Goal: Task Accomplishment & Management: Use online tool/utility

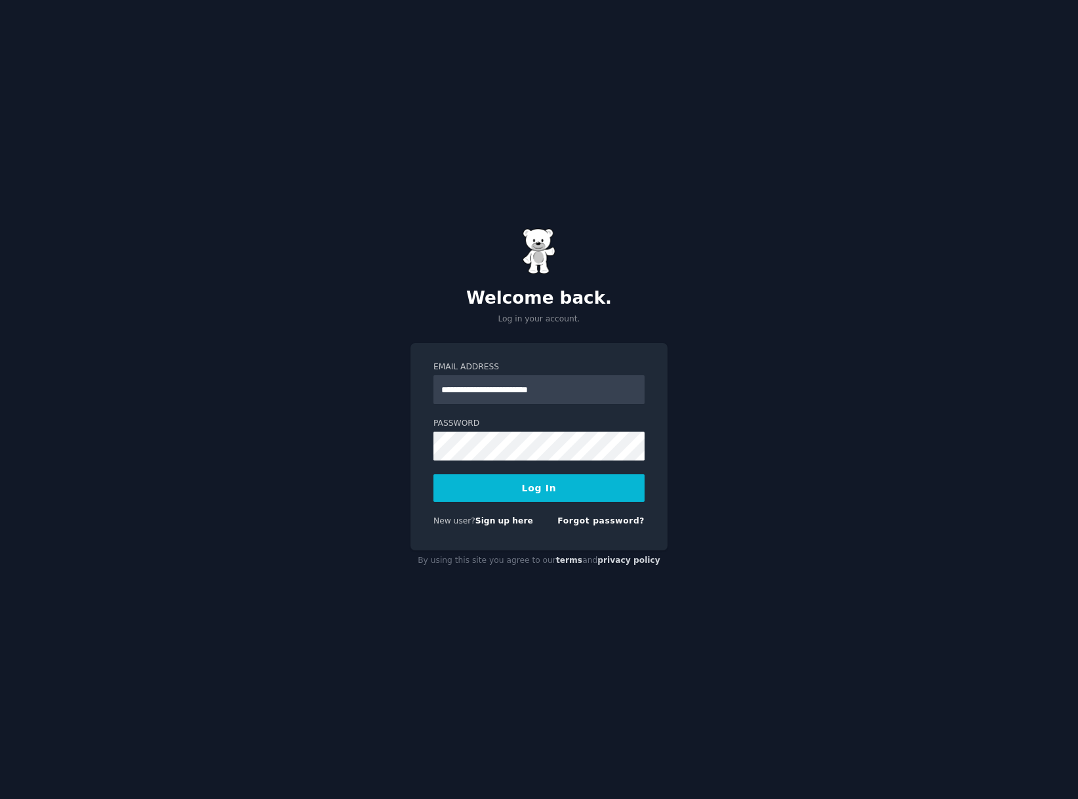
type input "**********"
click at [539, 487] on button "Log In" at bounding box center [539, 488] width 211 height 28
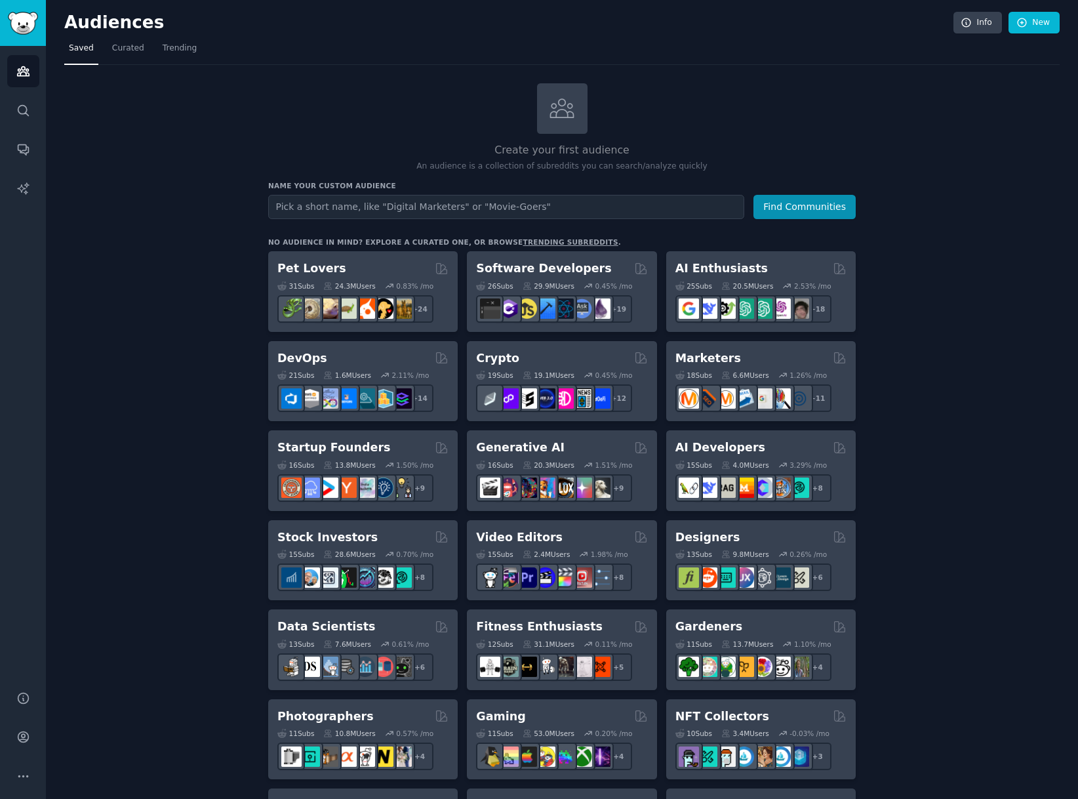
type input "v"
click at [794, 201] on button "Find Communities" at bounding box center [805, 207] width 102 height 24
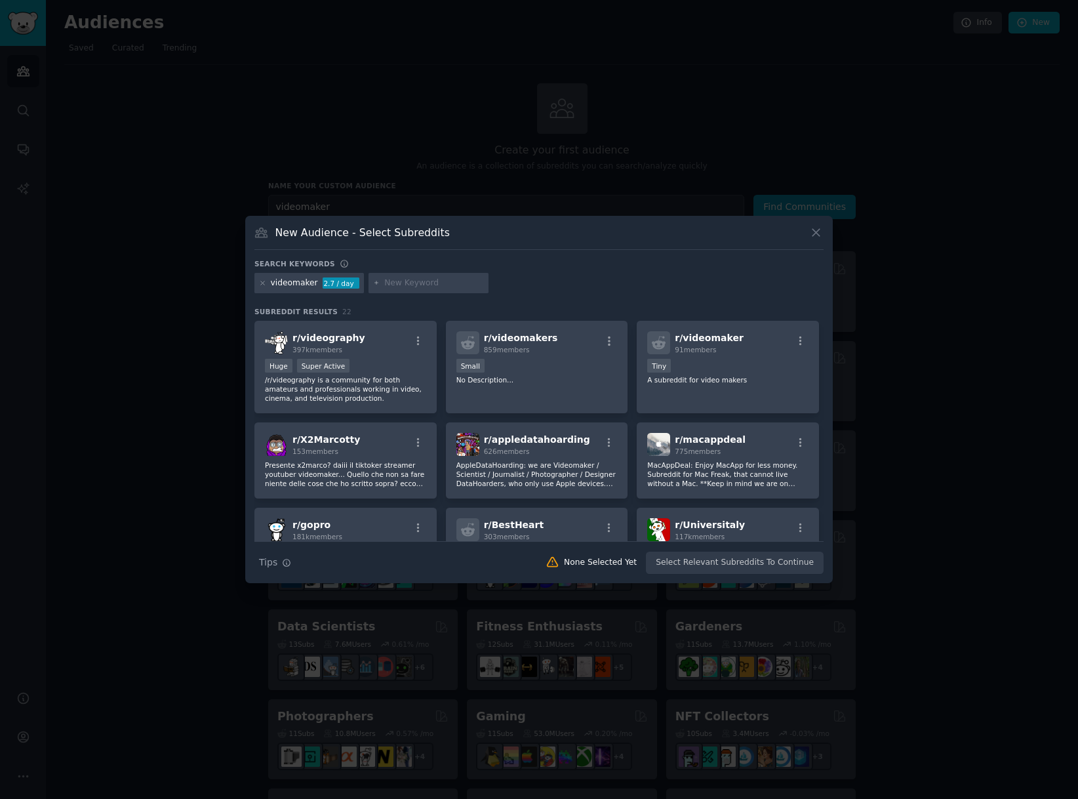
click at [809, 235] on icon at bounding box center [816, 233] width 14 height 14
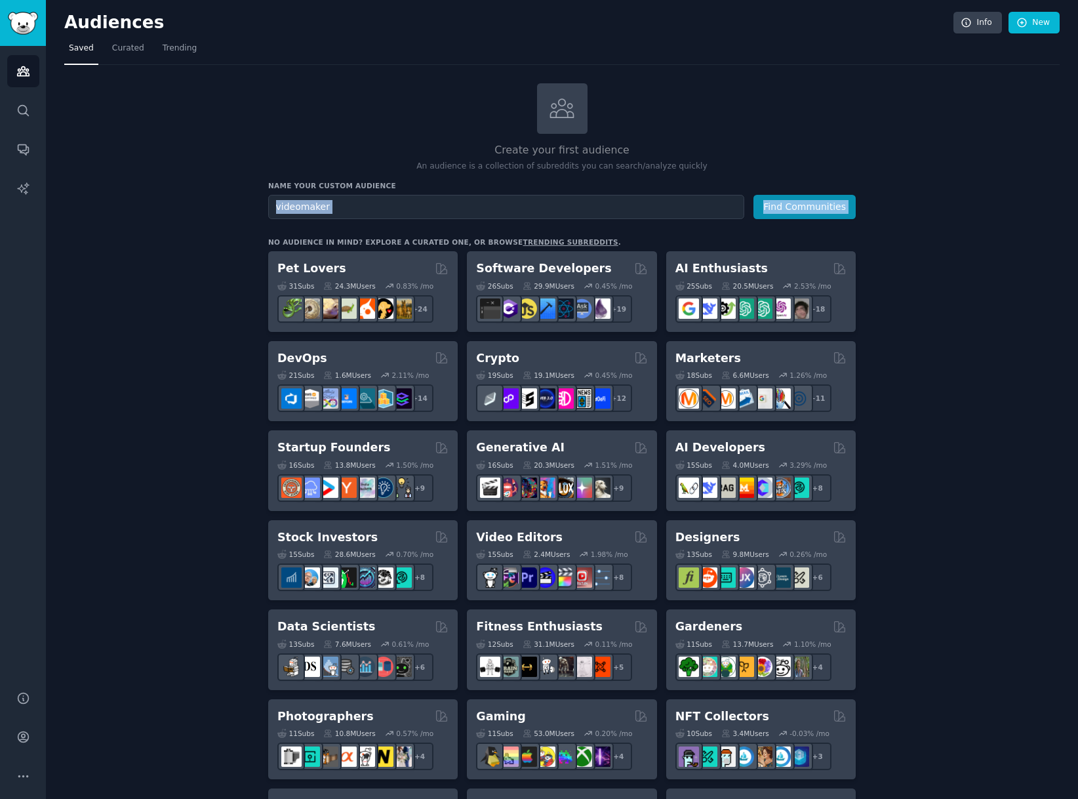
drag, startPoint x: 450, startPoint y: 220, endPoint x: 310, endPoint y: 193, distance: 142.1
click at [310, 193] on div "Create your first audience An audience is a collection of subreddits you can se…" at bounding box center [562, 797] width 588 height 1428
click at [344, 207] on input "videomaker" at bounding box center [506, 207] width 476 height 24
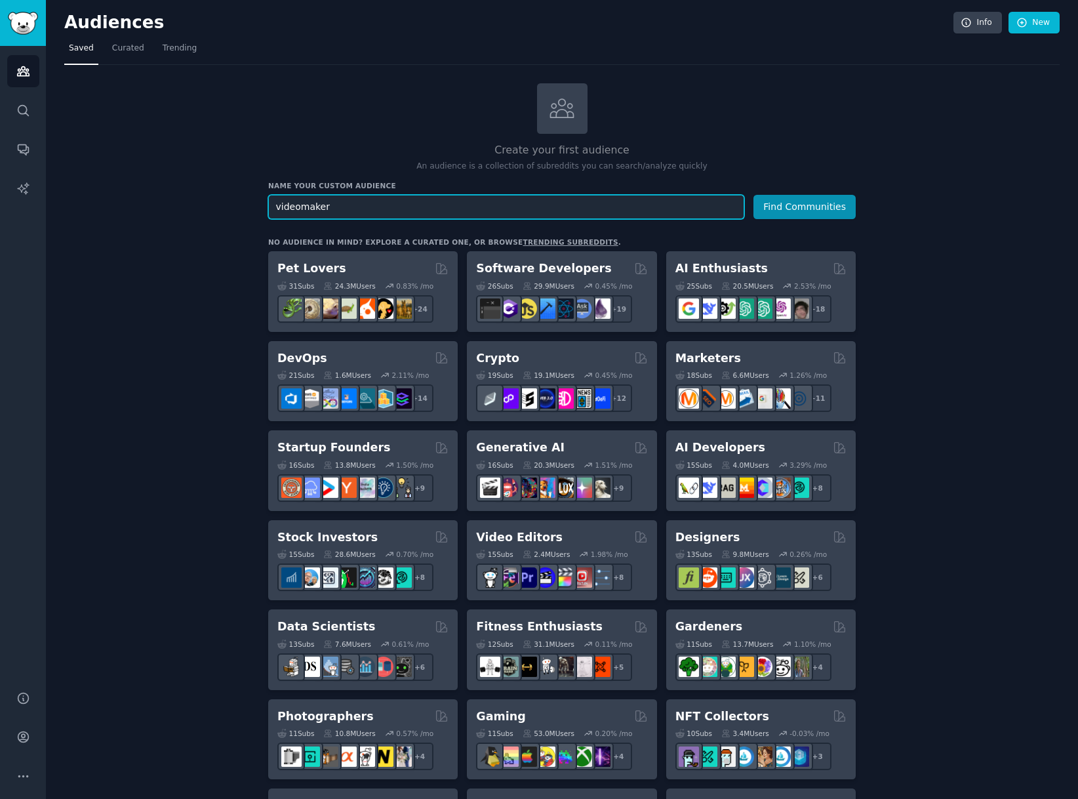
drag, startPoint x: 340, startPoint y: 205, endPoint x: 210, endPoint y: 201, distance: 130.6
click at [210, 201] on div "Create your first audience An audience is a collection of subreddits you can se…" at bounding box center [562, 797] width 996 height 1428
type input "filmmaker"
click at [805, 205] on button "Find Communities" at bounding box center [805, 207] width 102 height 24
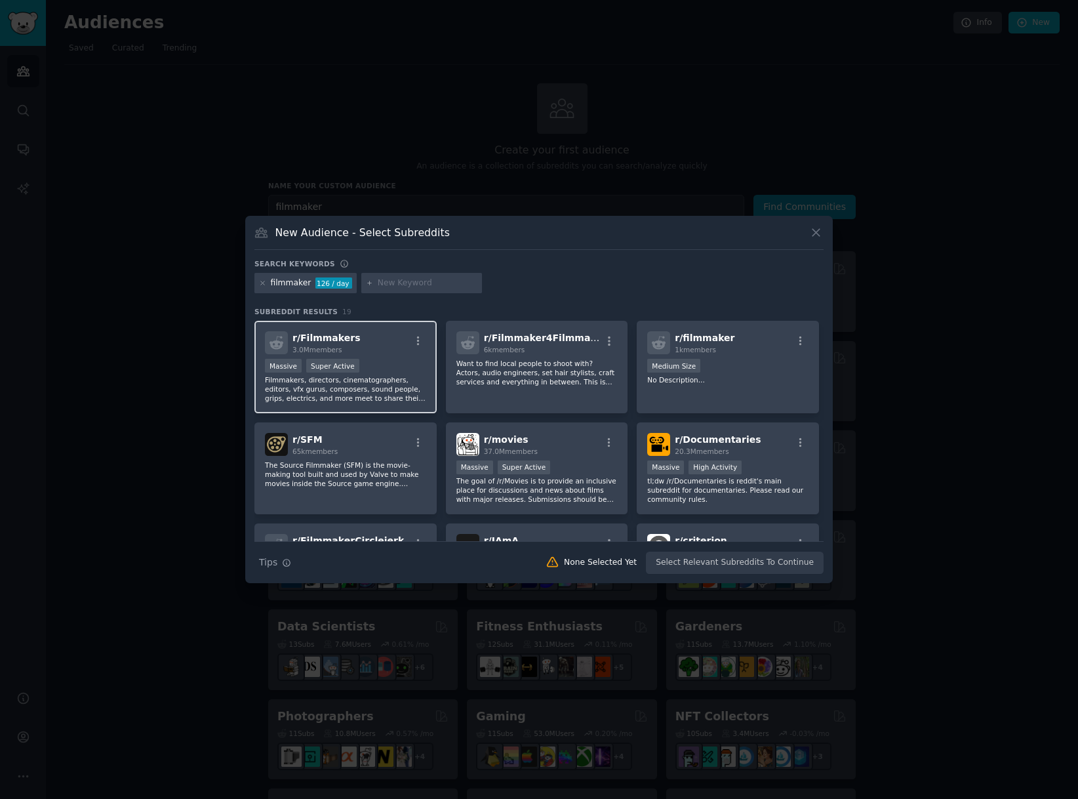
click at [296, 390] on p "Filmmakers, directors, cinematographers, editors, vfx gurus, composers, sound p…" at bounding box center [345, 389] width 161 height 28
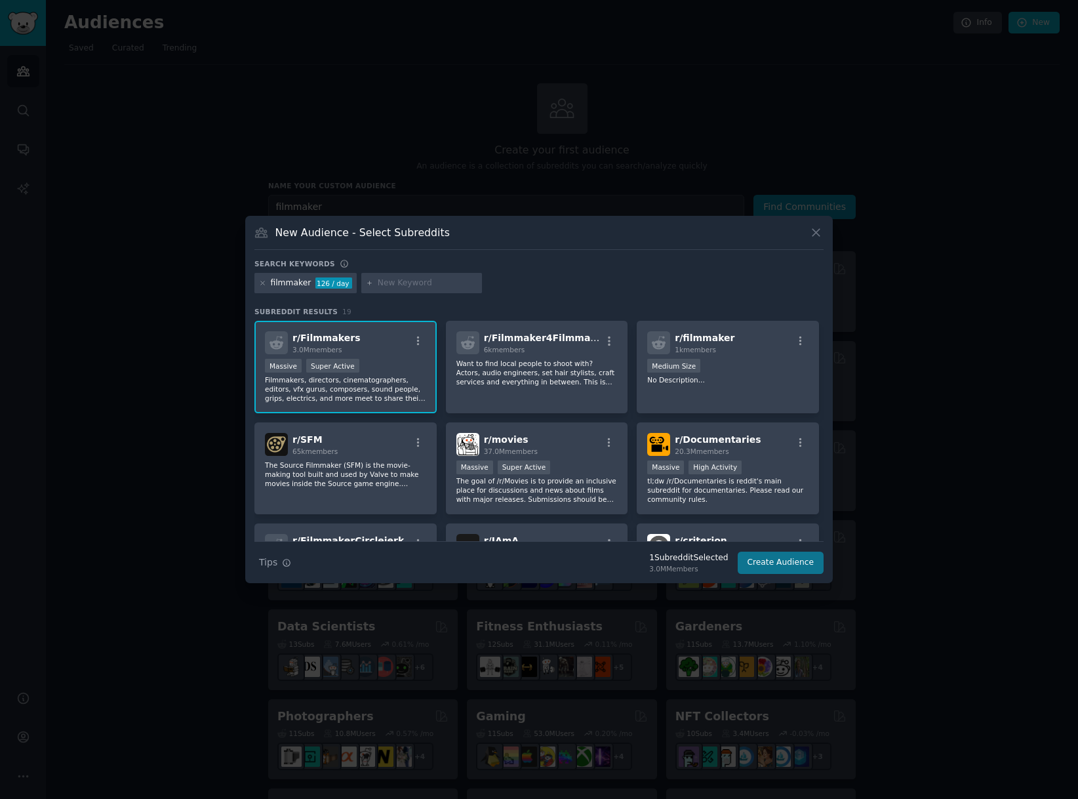
click at [779, 569] on button "Create Audience" at bounding box center [781, 563] width 87 height 22
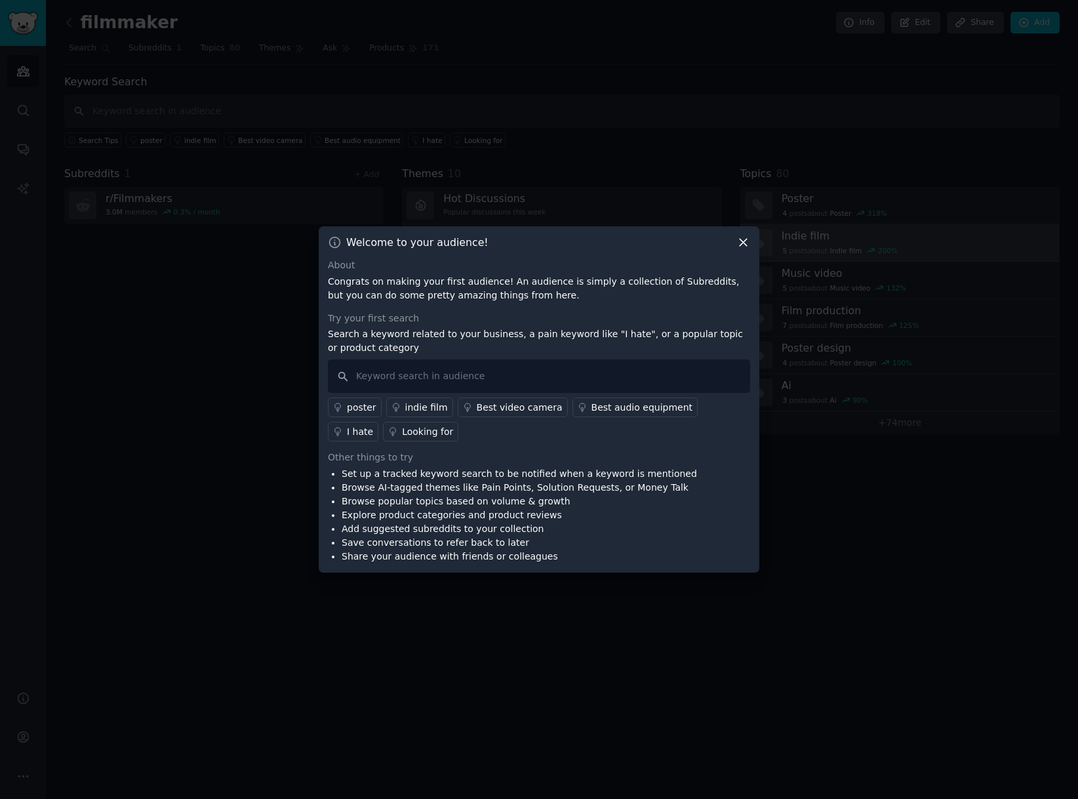
click at [746, 241] on icon at bounding box center [744, 242] width 14 height 14
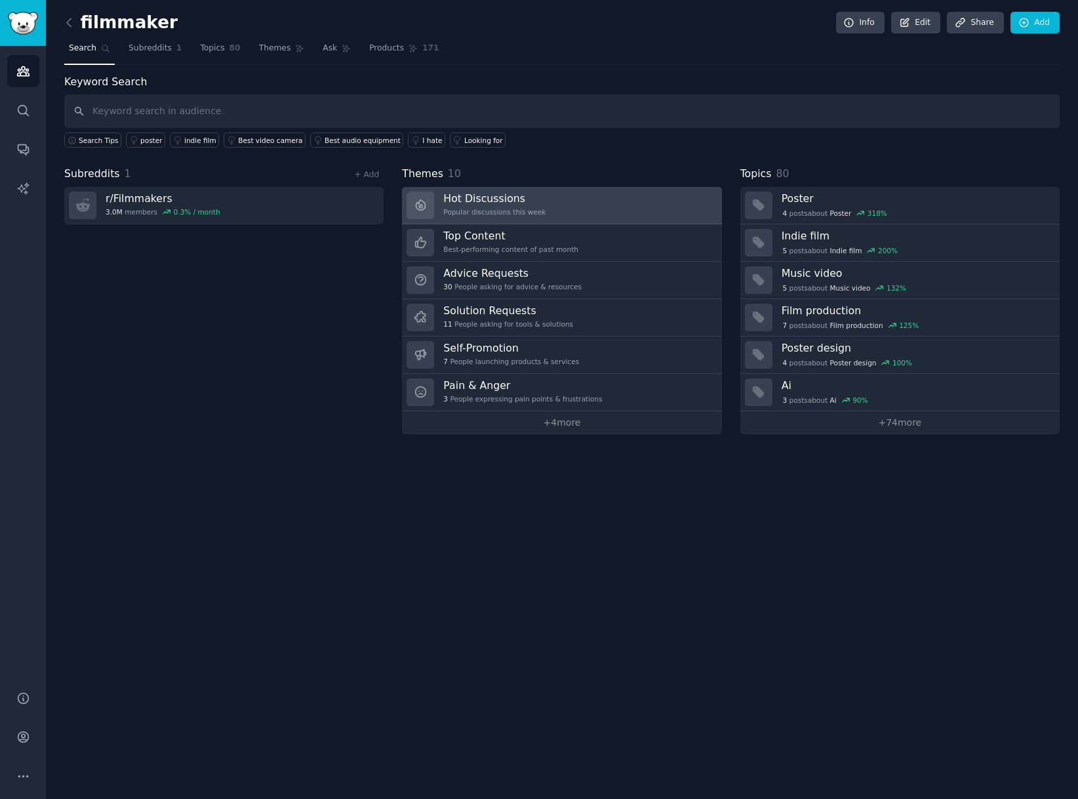
click at [475, 207] on div "Popular discussions this week" at bounding box center [494, 211] width 102 height 9
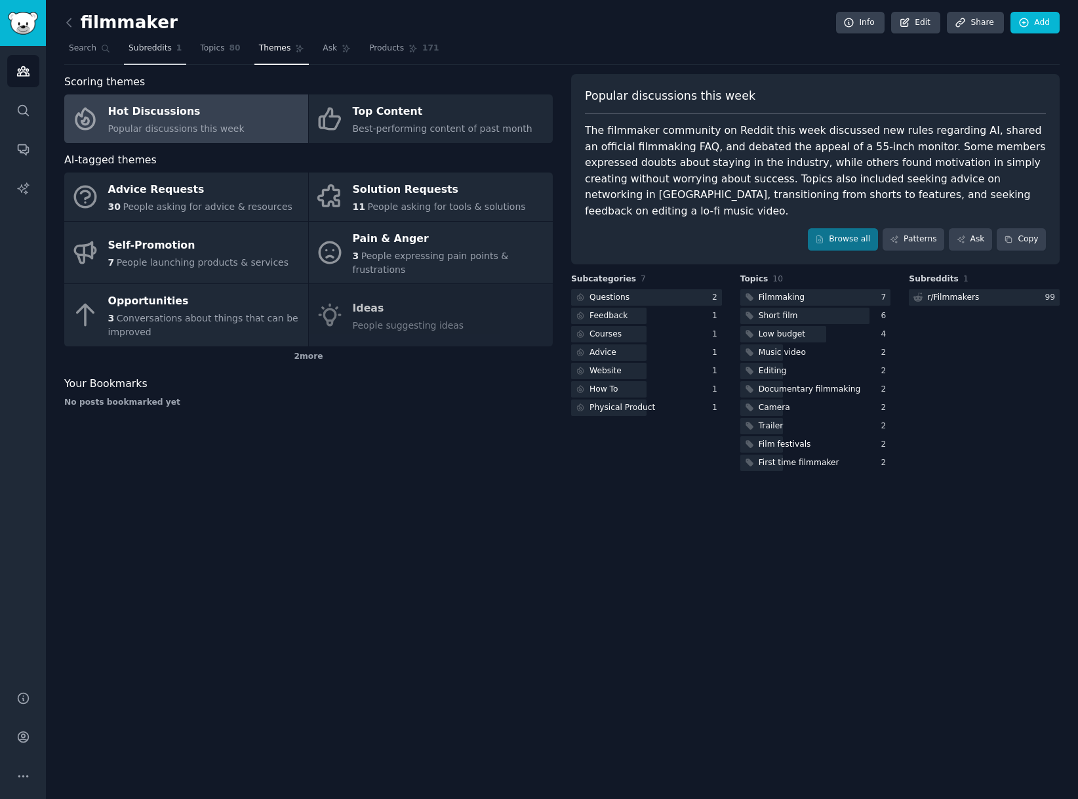
click at [161, 52] on span "Subreddits" at bounding box center [150, 49] width 43 height 12
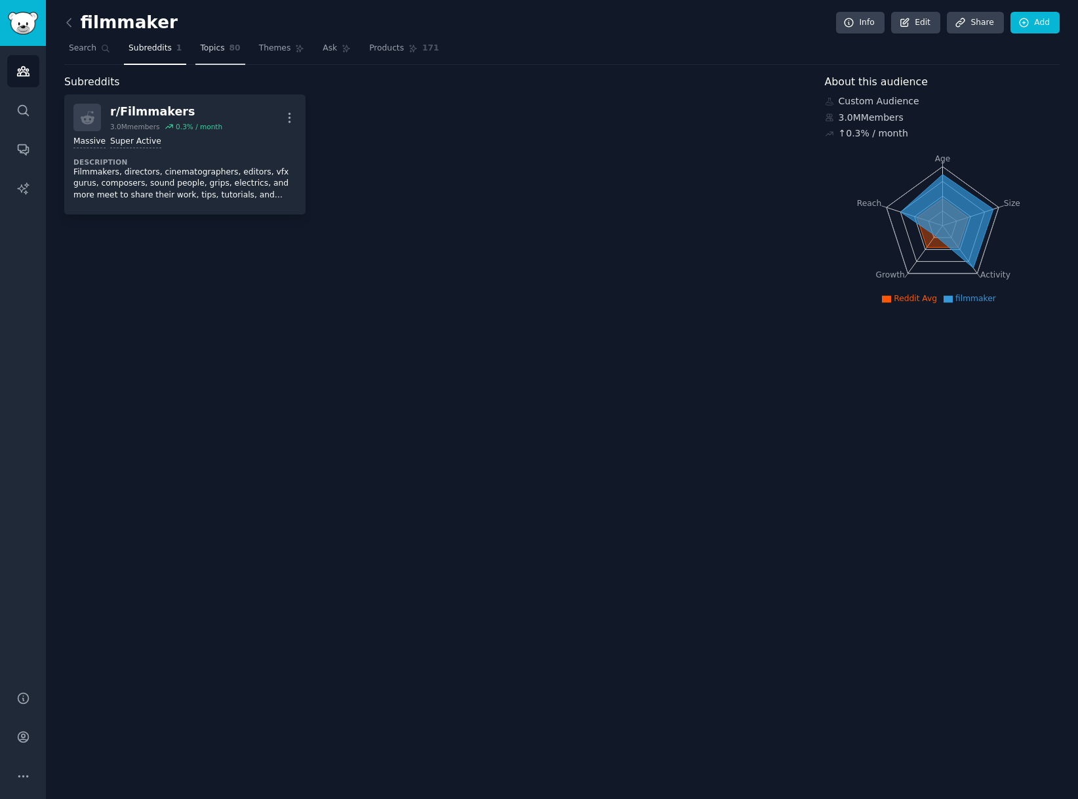
click at [212, 50] on span "Topics" at bounding box center [212, 49] width 24 height 12
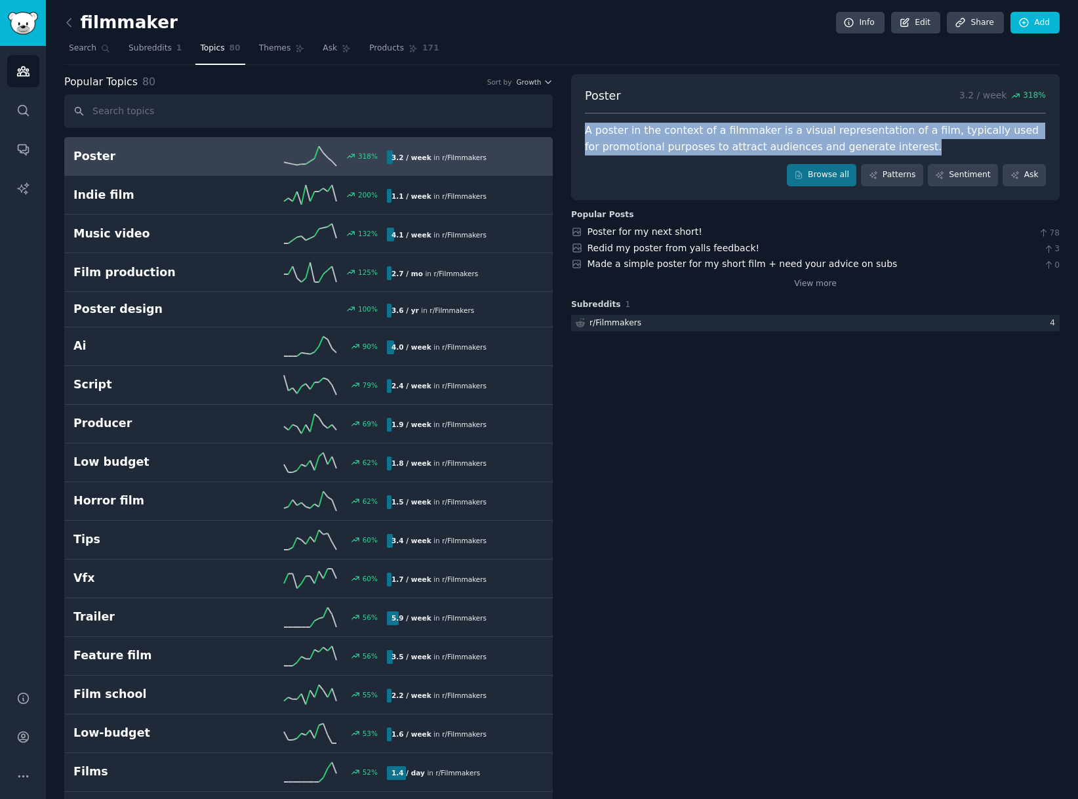
drag, startPoint x: 915, startPoint y: 150, endPoint x: 570, endPoint y: 127, distance: 345.7
click at [571, 127] on div "Poster 3.2 / week 318 % A poster in the context of a filmmaker is a visual repr…" at bounding box center [815, 137] width 489 height 126
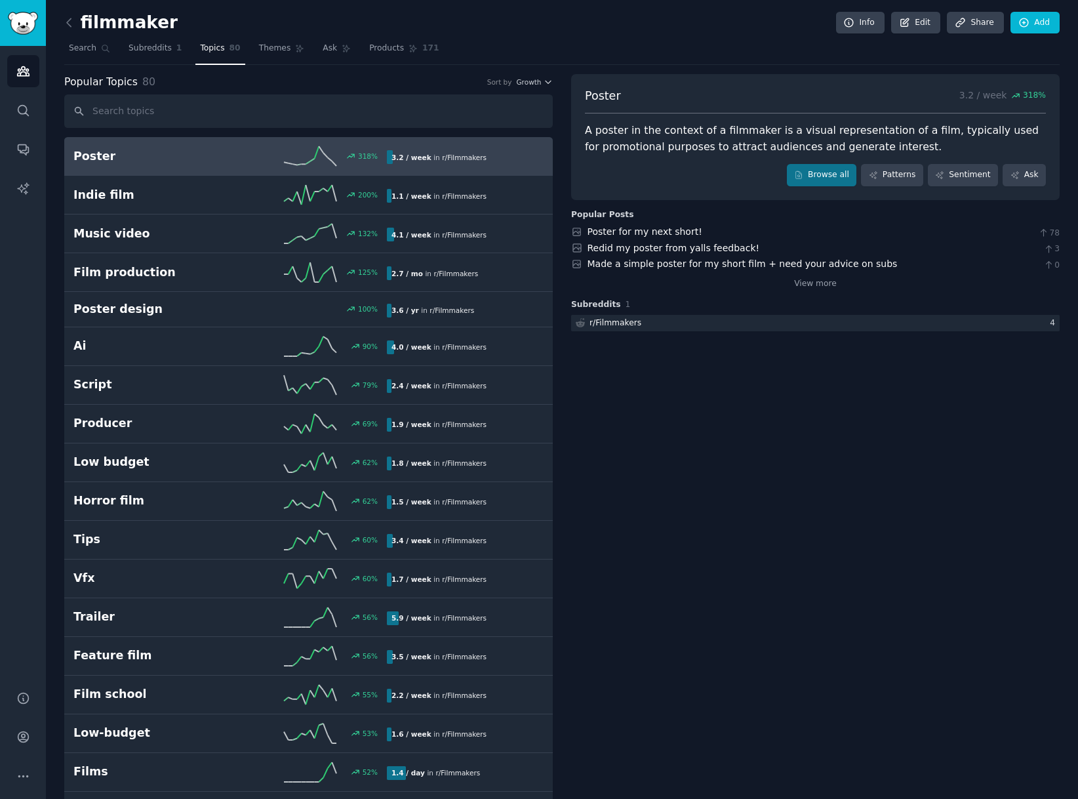
drag, startPoint x: 748, startPoint y: 456, endPoint x: 742, endPoint y: 453, distance: 6.8
click at [366, 153] on div "318 %" at bounding box center [368, 156] width 20 height 9
click at [428, 157] on div "3.2 / week in r/ Filmmakers" at bounding box center [439, 157] width 104 height 14
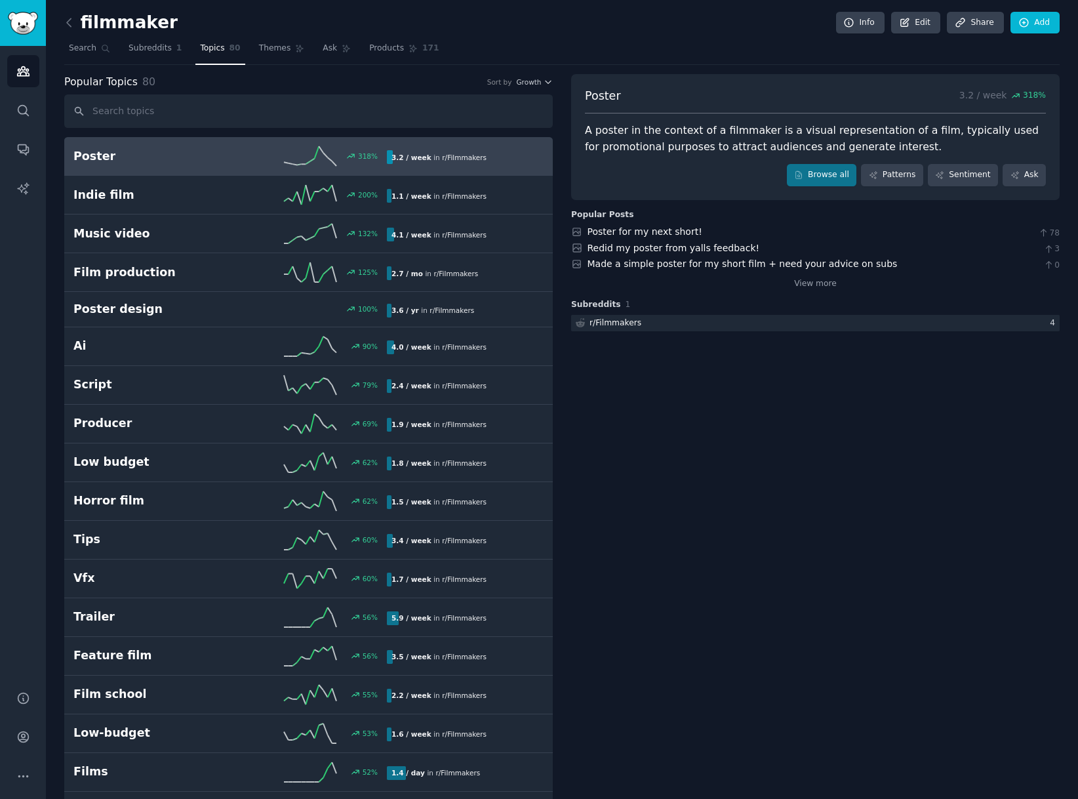
click at [87, 152] on h2 "Poster" at bounding box center [151, 156] width 157 height 16
click at [657, 234] on link "Poster for my next short!" at bounding box center [645, 231] width 115 height 10
click at [383, 49] on span "Products" at bounding box center [386, 49] width 35 height 12
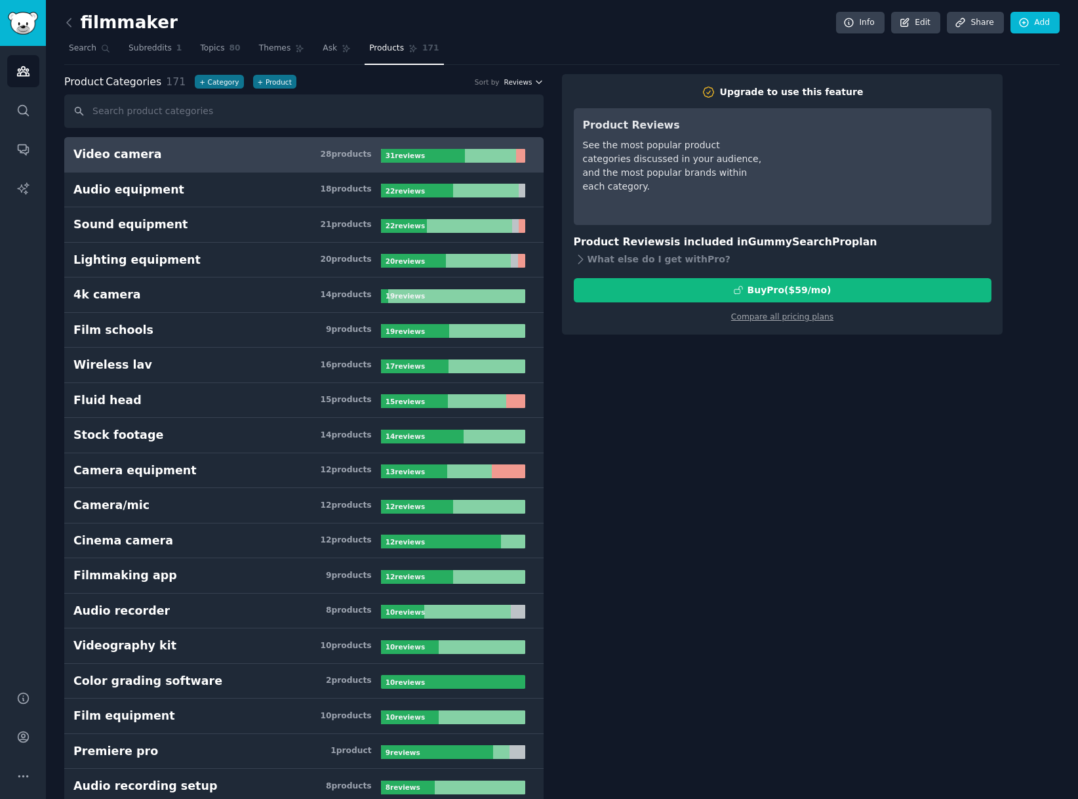
click at [515, 85] on span "Reviews" at bounding box center [518, 81] width 28 height 9
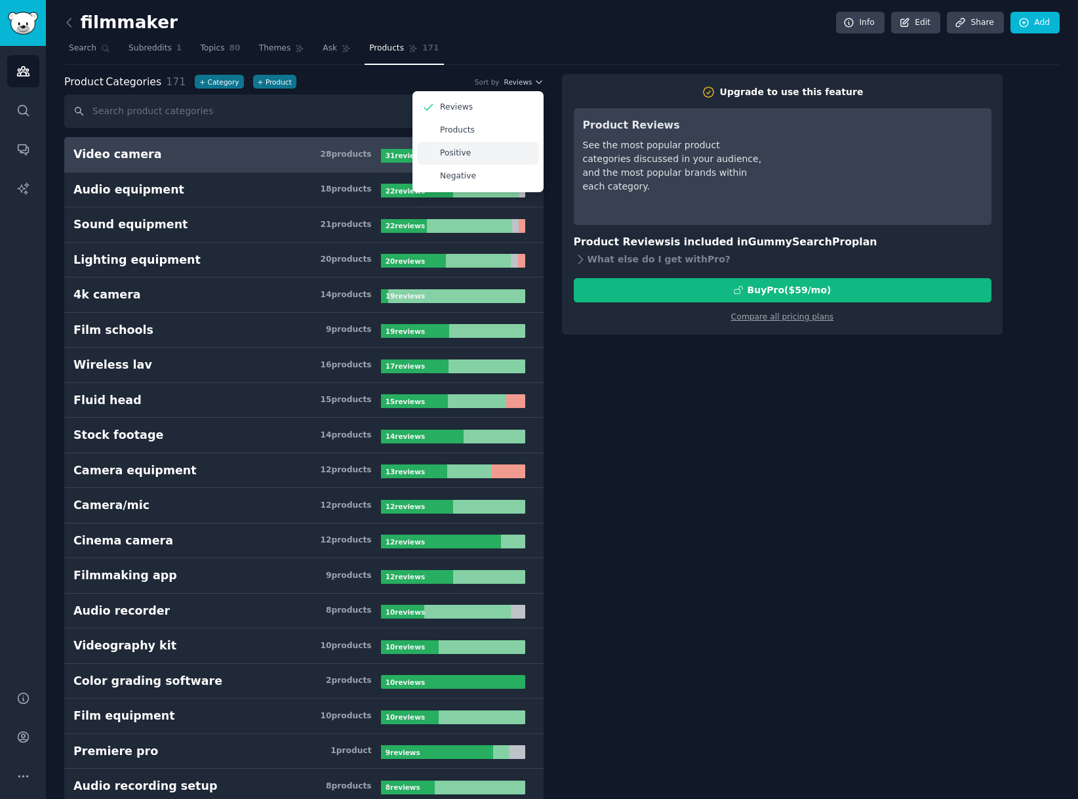
click at [451, 151] on p "Positive" at bounding box center [455, 154] width 31 height 12
